Goal: Transaction & Acquisition: Purchase product/service

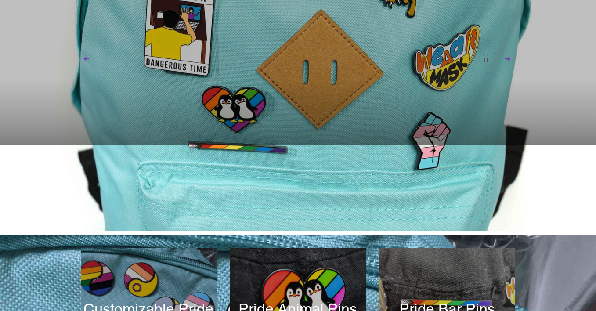
scroll to position [393, 0]
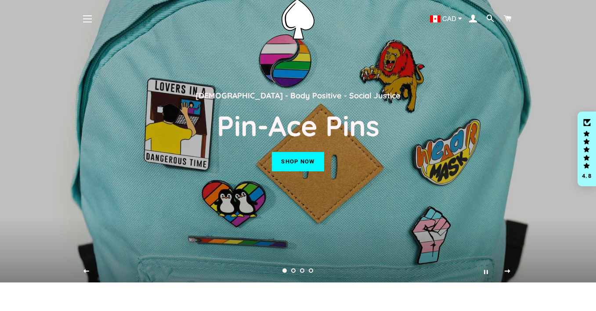
scroll to position [32, 0]
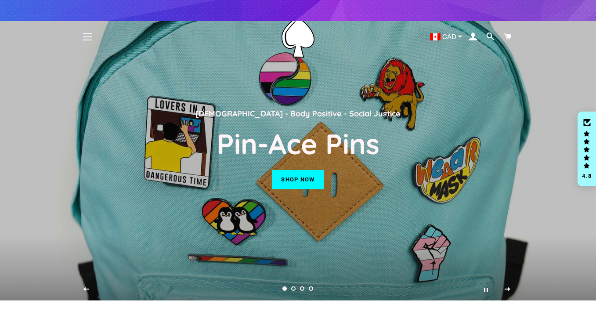
click at [297, 154] on h2 "Pin-Ace Pins" at bounding box center [298, 143] width 426 height 35
click at [293, 179] on link "Shop now" at bounding box center [298, 179] width 52 height 19
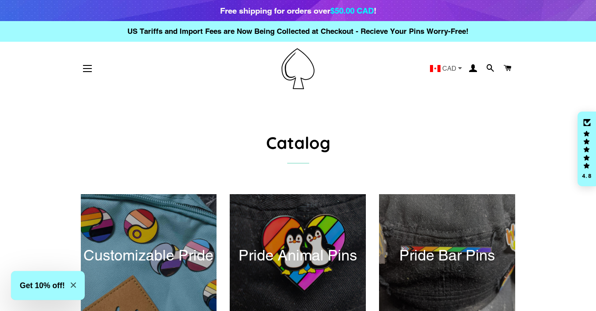
scroll to position [13, 0]
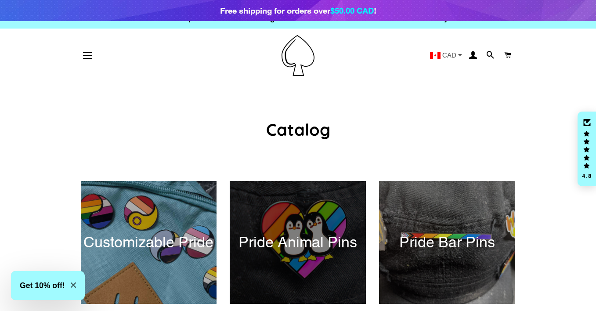
click at [290, 212] on div at bounding box center [298, 242] width 140 height 126
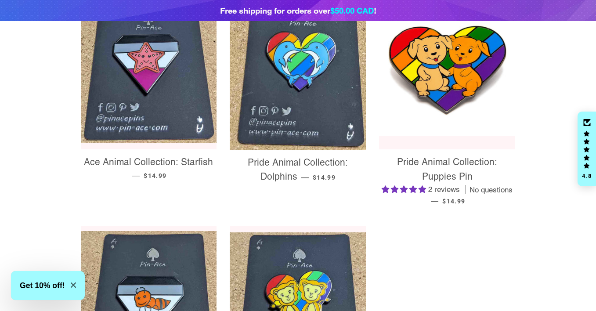
scroll to position [497, 0]
